Goal: Check status: Check status

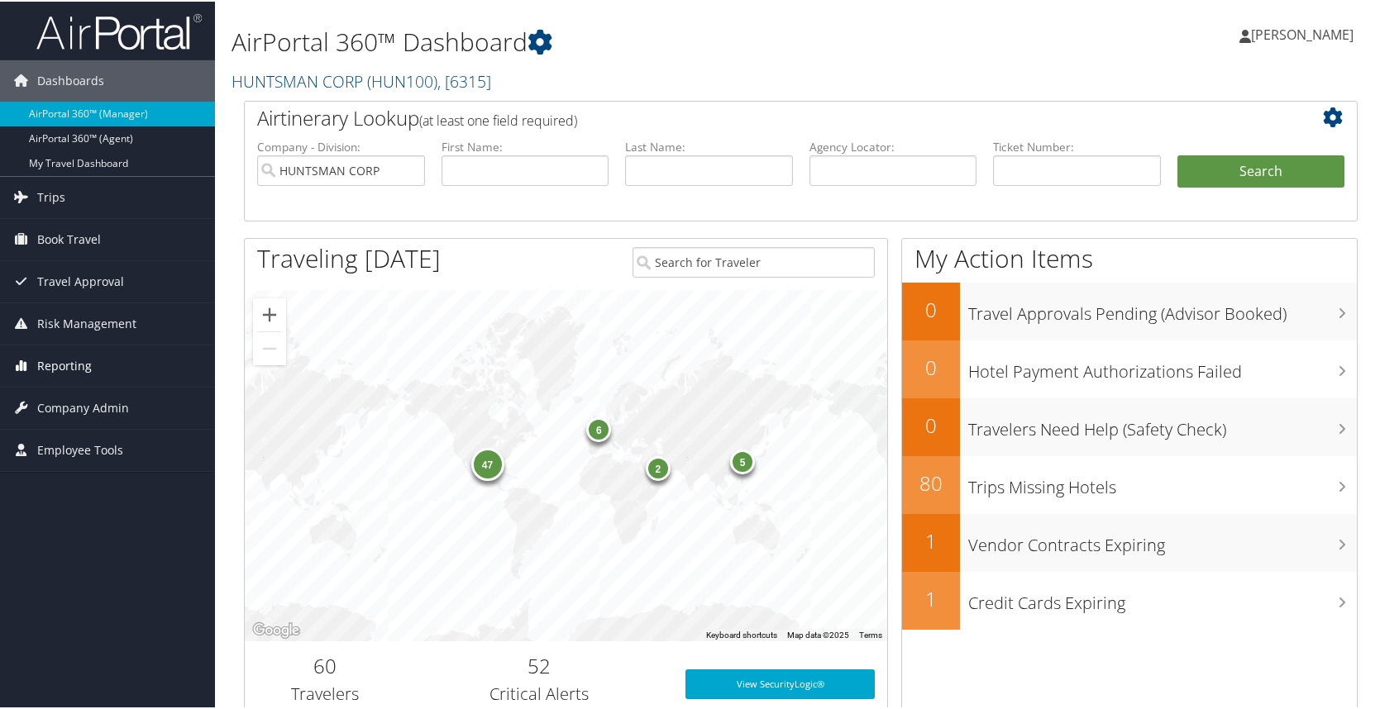
click at [55, 372] on span "Reporting" at bounding box center [64, 364] width 55 height 41
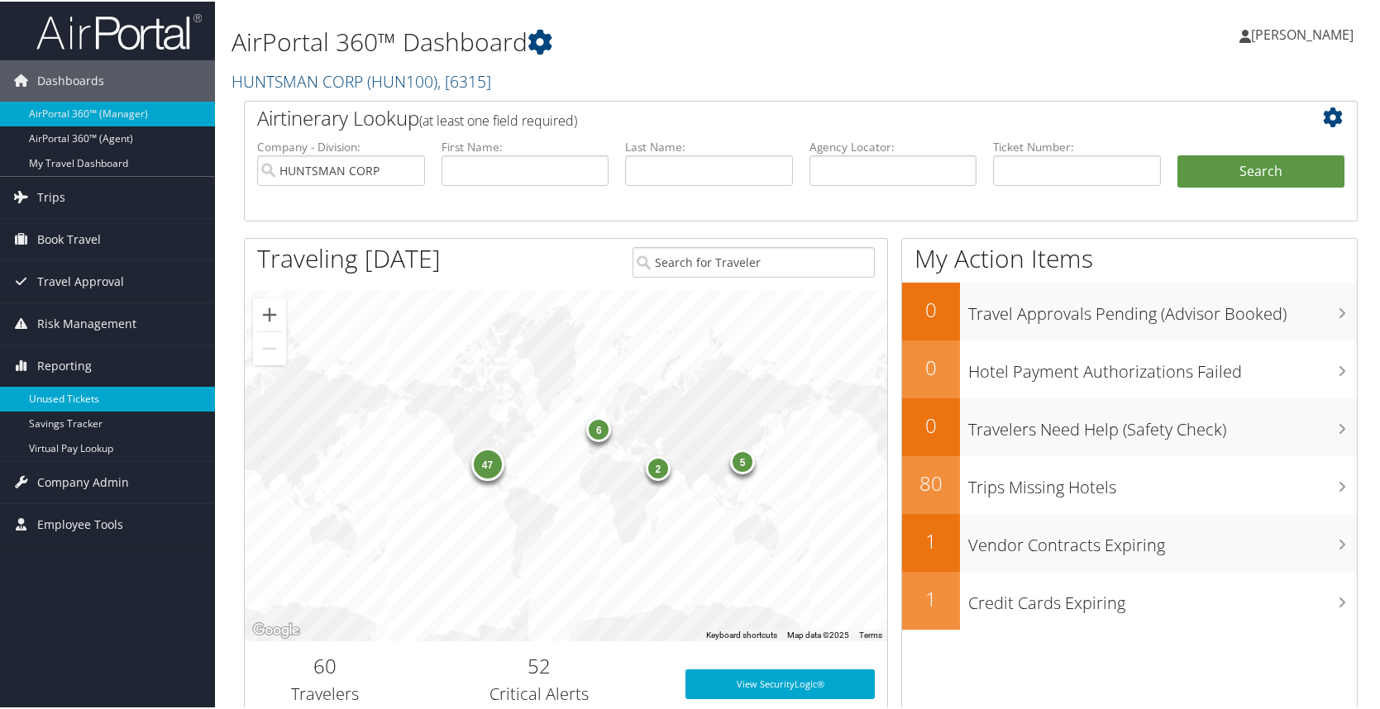
click at [64, 395] on link "Unused Tickets" at bounding box center [107, 397] width 215 height 25
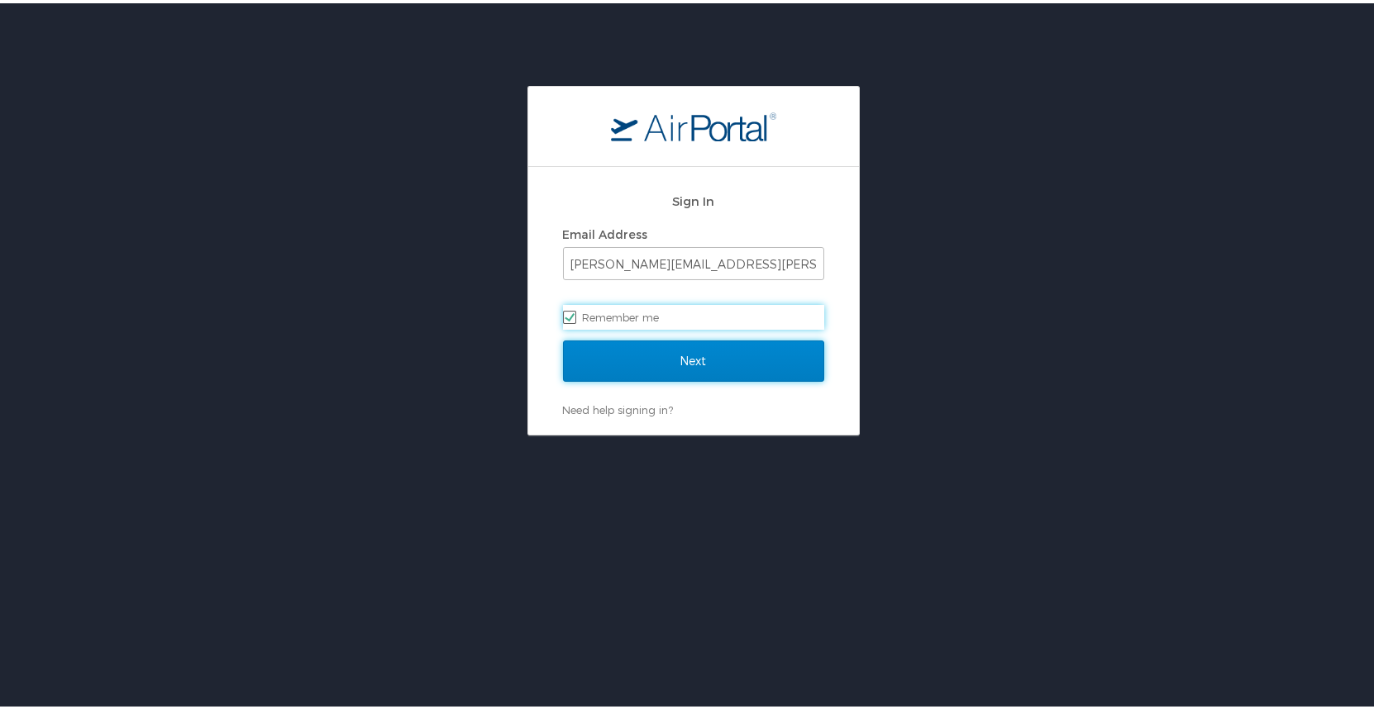
click at [702, 359] on input "Next" at bounding box center [693, 357] width 261 height 41
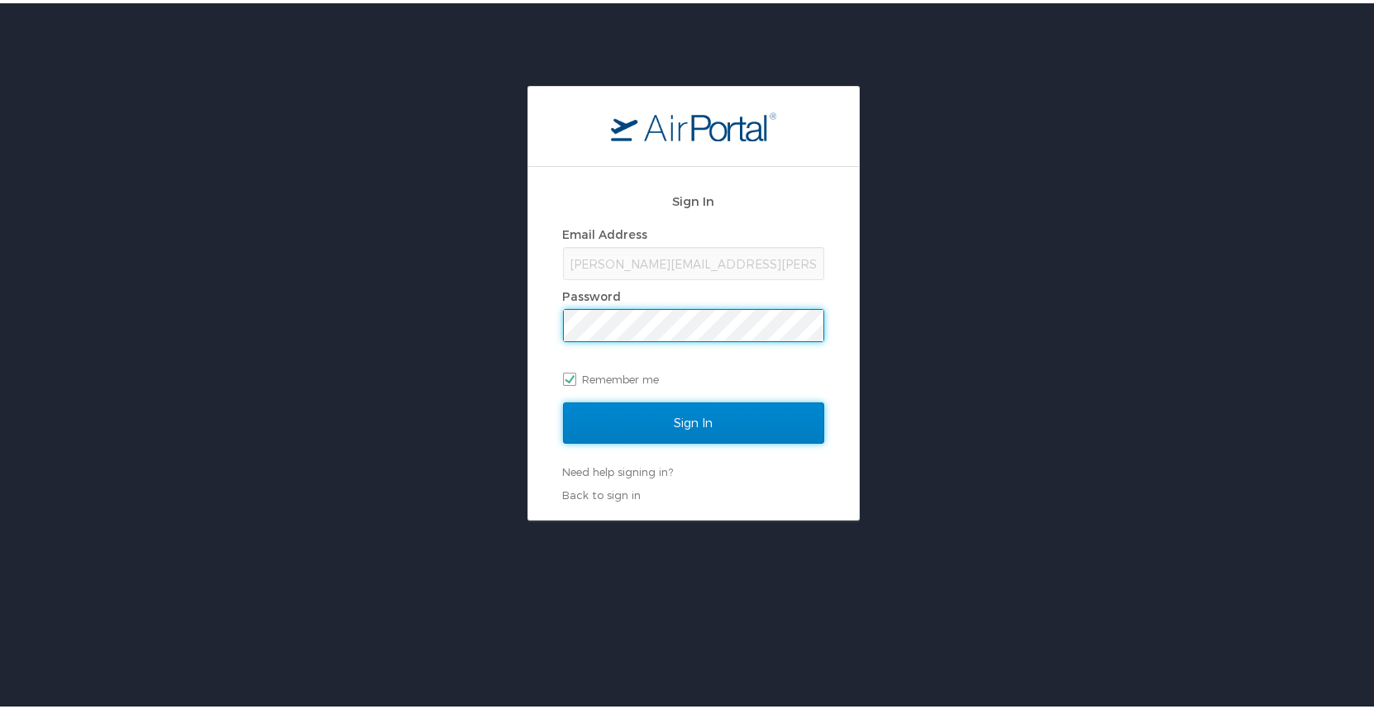
click at [680, 418] on input "Sign In" at bounding box center [693, 419] width 261 height 41
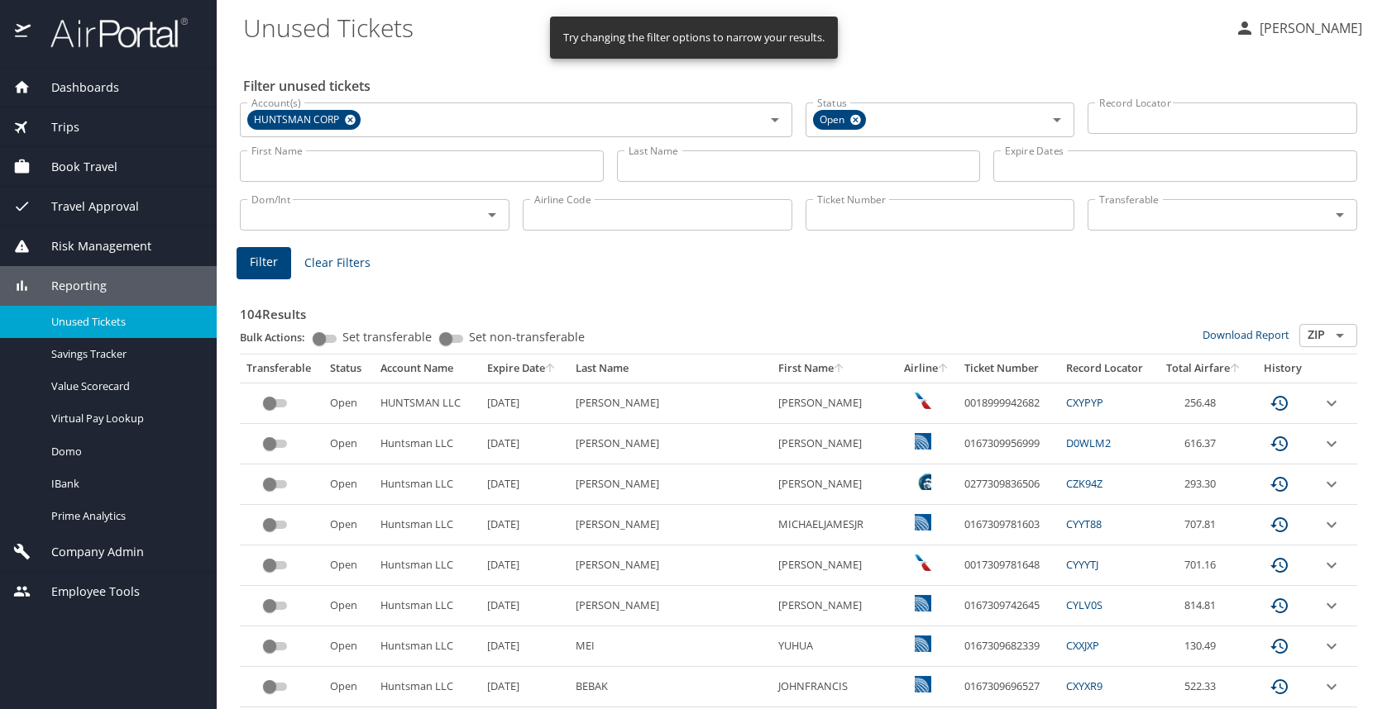
click at [555, 366] on icon "sort" at bounding box center [550, 367] width 9 height 9
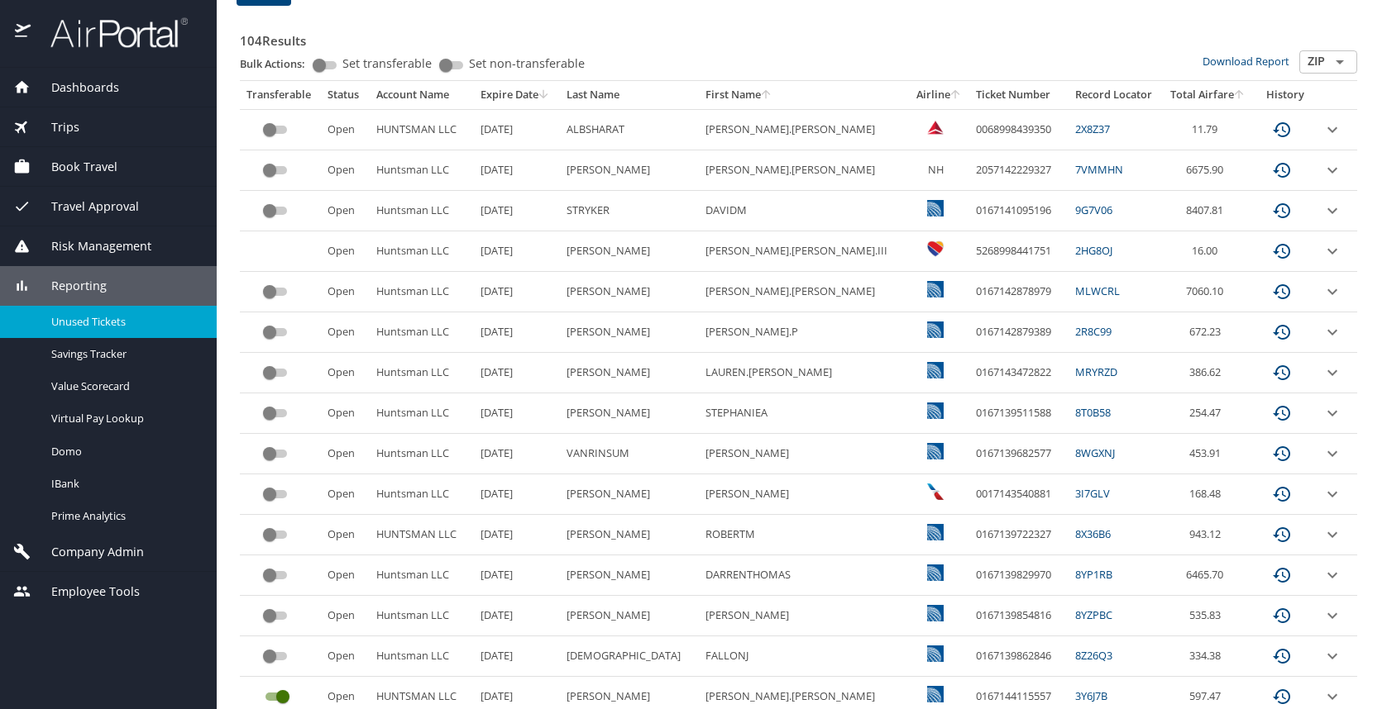
scroll to position [496, 0]
